Goal: Find specific page/section: Find specific page/section

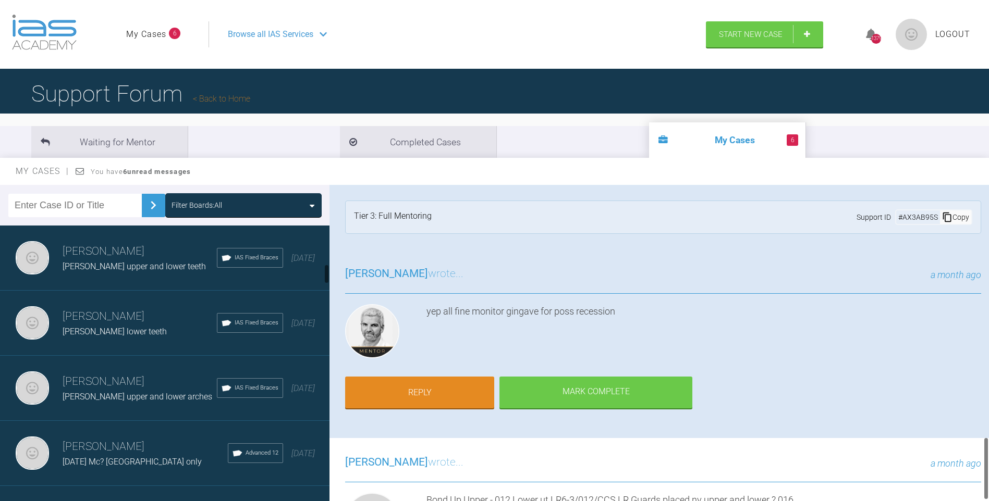
scroll to position [1279, 0]
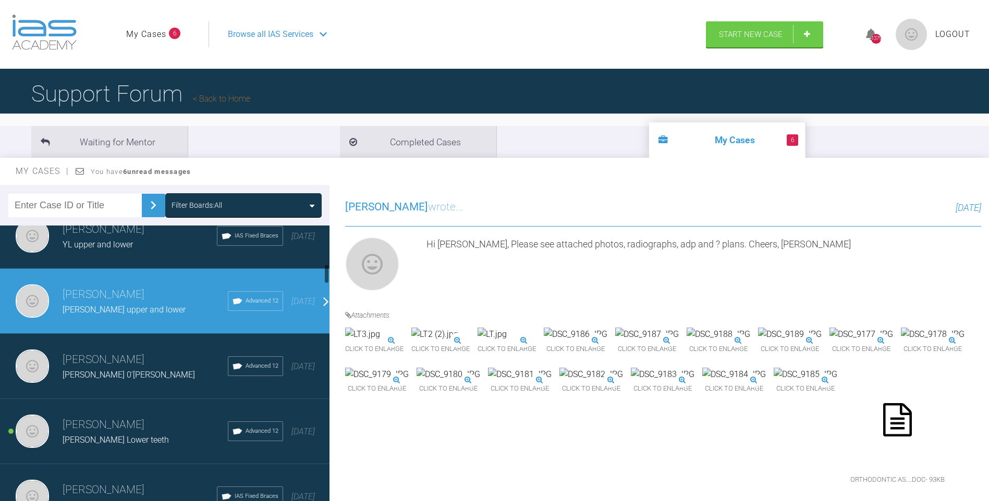
drag, startPoint x: 326, startPoint y: 259, endPoint x: 327, endPoint y: 280, distance: 21.4
click at [327, 280] on div at bounding box center [327, 366] width 6 height 280
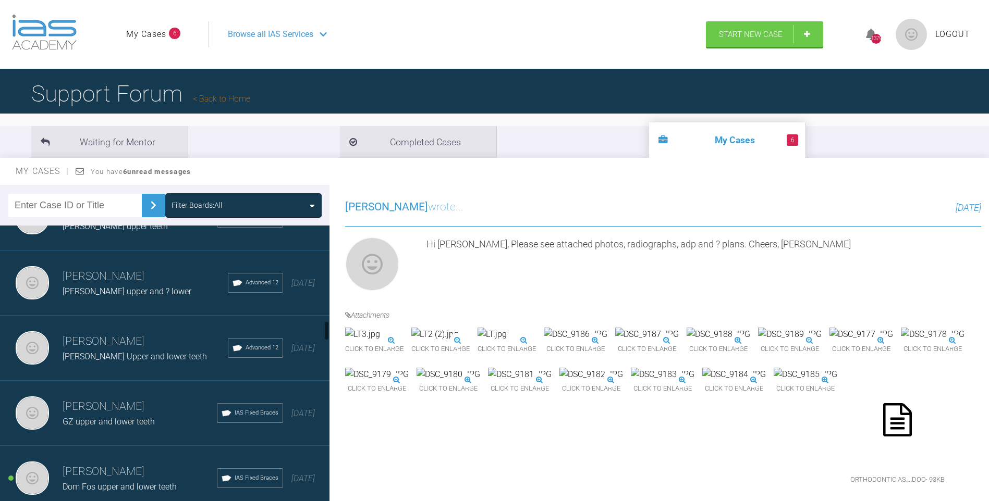
drag, startPoint x: 326, startPoint y: 276, endPoint x: 301, endPoint y: 342, distance: 70.8
click at [324, 329] on div at bounding box center [327, 366] width 6 height 280
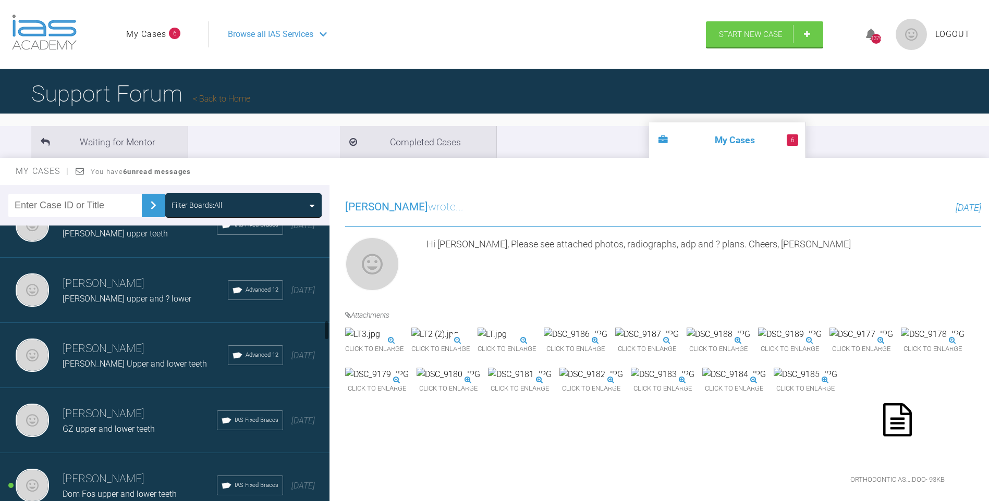
click at [125, 413] on h3 "[PERSON_NAME]" at bounding box center [140, 415] width 154 height 18
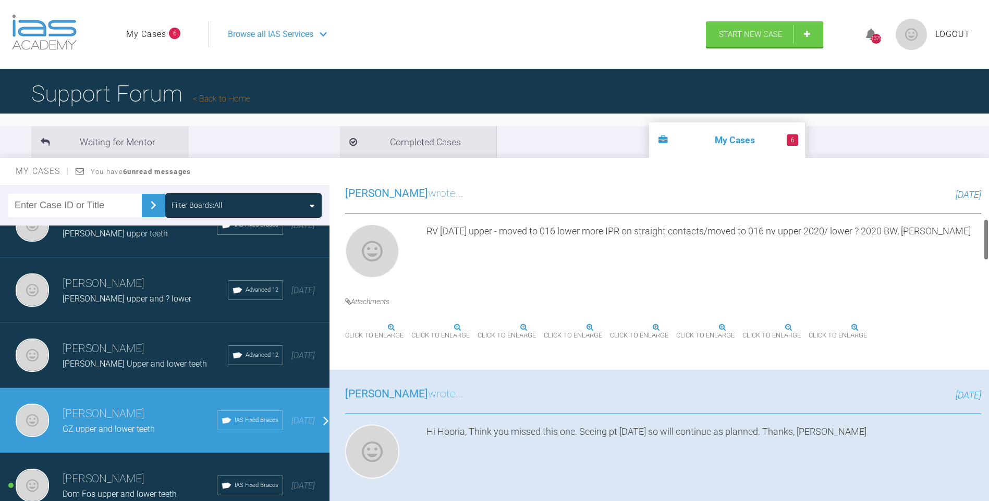
scroll to position [281, 0]
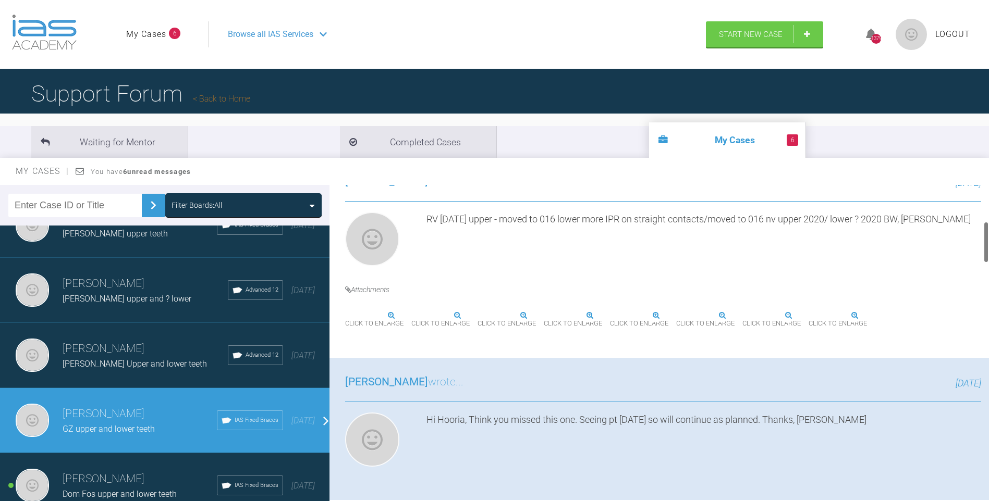
drag, startPoint x: 985, startPoint y: 375, endPoint x: 984, endPoint y: 246, distance: 129.8
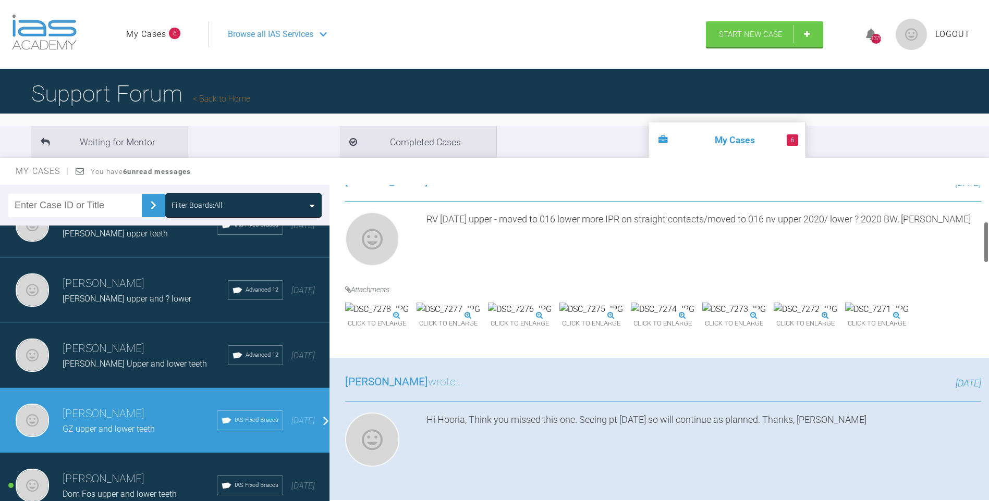
click at [984, 246] on div at bounding box center [986, 243] width 4 height 42
click at [409, 316] on img at bounding box center [377, 310] width 64 height 14
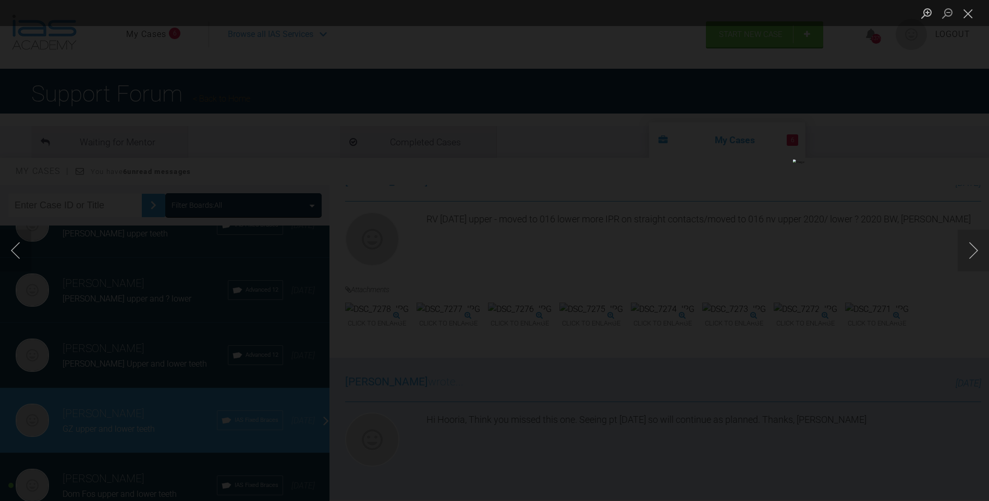
click at [966, 15] on button "Close lightbox" at bounding box center [968, 13] width 21 height 18
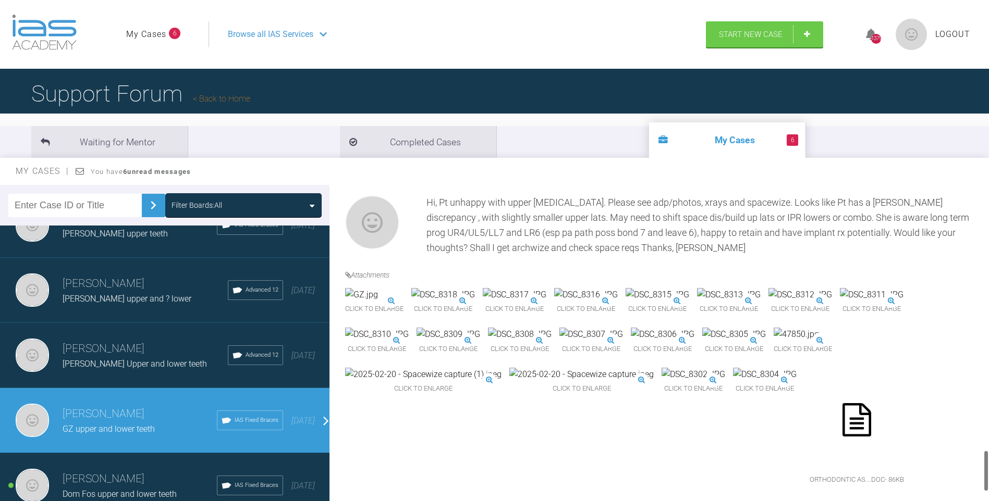
drag, startPoint x: 984, startPoint y: 235, endPoint x: 960, endPoint y: 401, distance: 168.6
click at [988, 462] on html "My Cases 6 Logout Browse all IAS Services Start New Case 1379 Logout Support Fo…" at bounding box center [494, 305] width 989 height 610
click at [697, 288] on img at bounding box center [729, 295] width 64 height 14
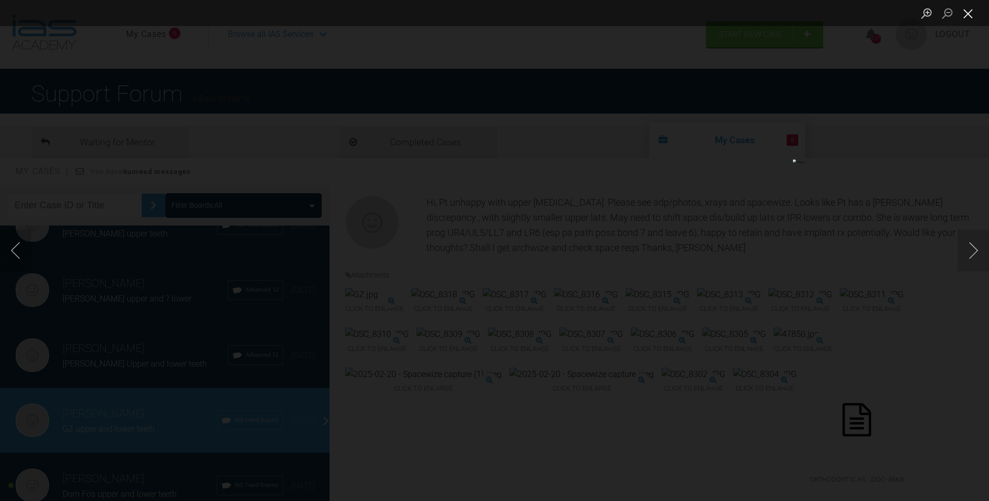
click at [970, 13] on button "Close lightbox" at bounding box center [968, 13] width 21 height 18
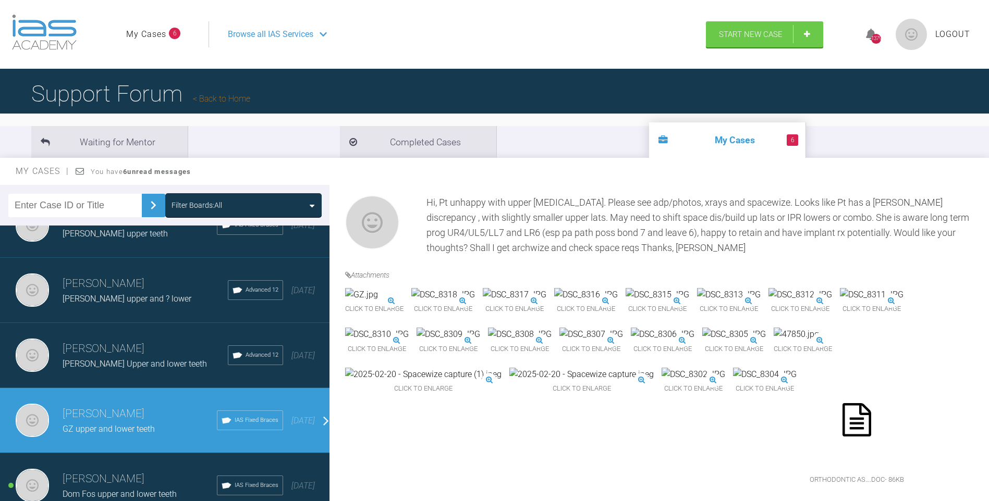
click at [768, 288] on img at bounding box center [800, 295] width 64 height 14
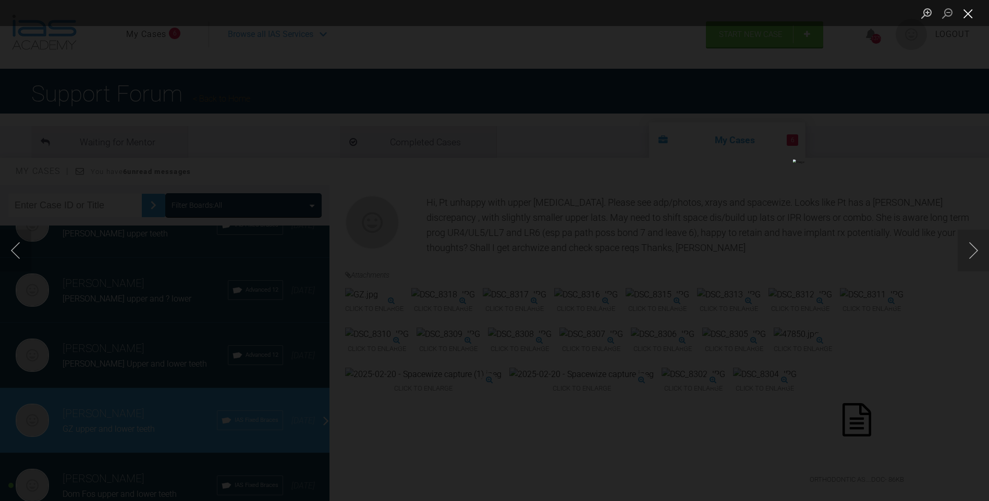
click at [970, 13] on button "Close lightbox" at bounding box center [968, 13] width 21 height 18
